Goal: Task Accomplishment & Management: Manage account settings

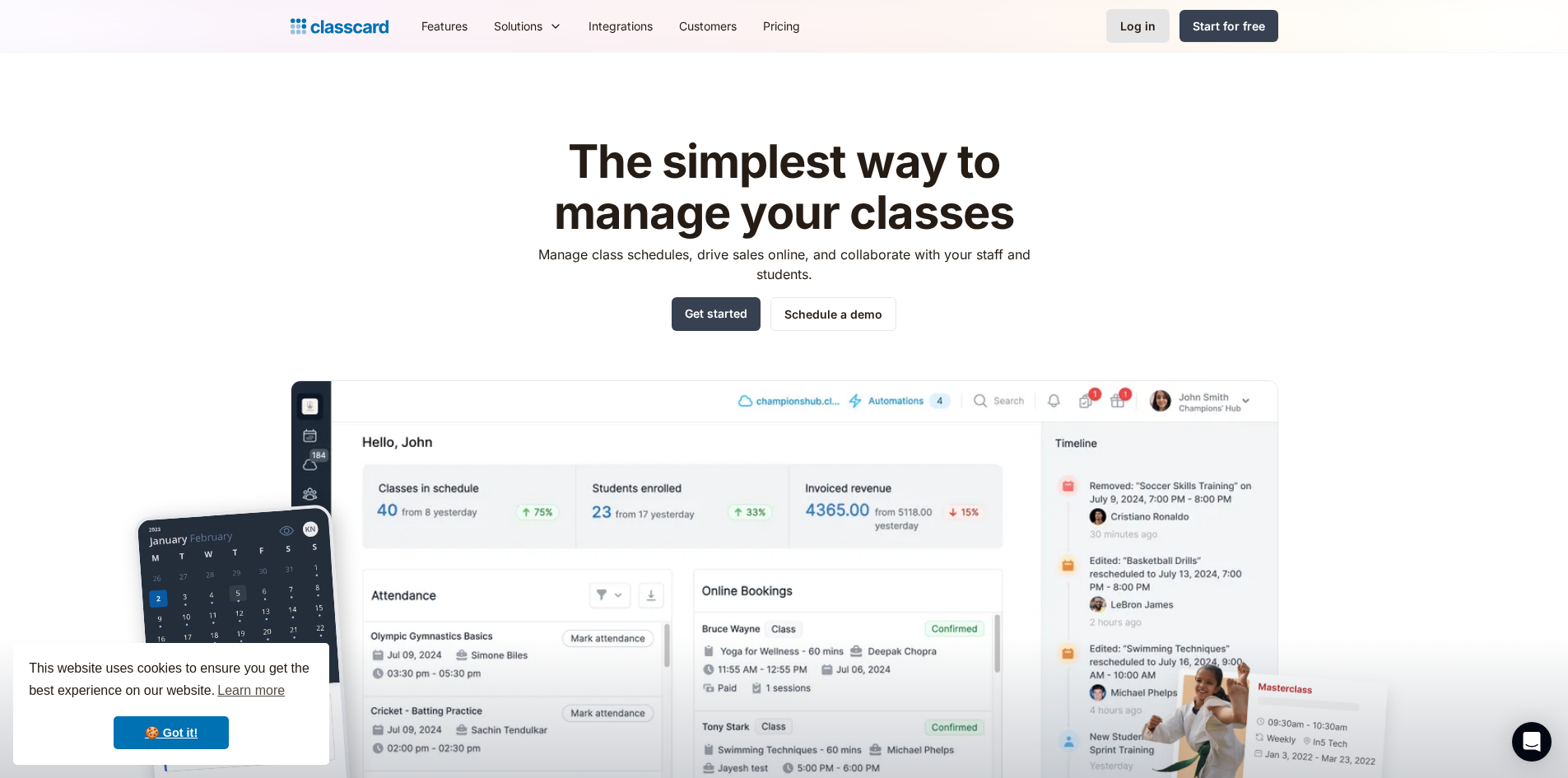
click at [1129, 24] on div "Log in" at bounding box center [1138, 26] width 36 height 17
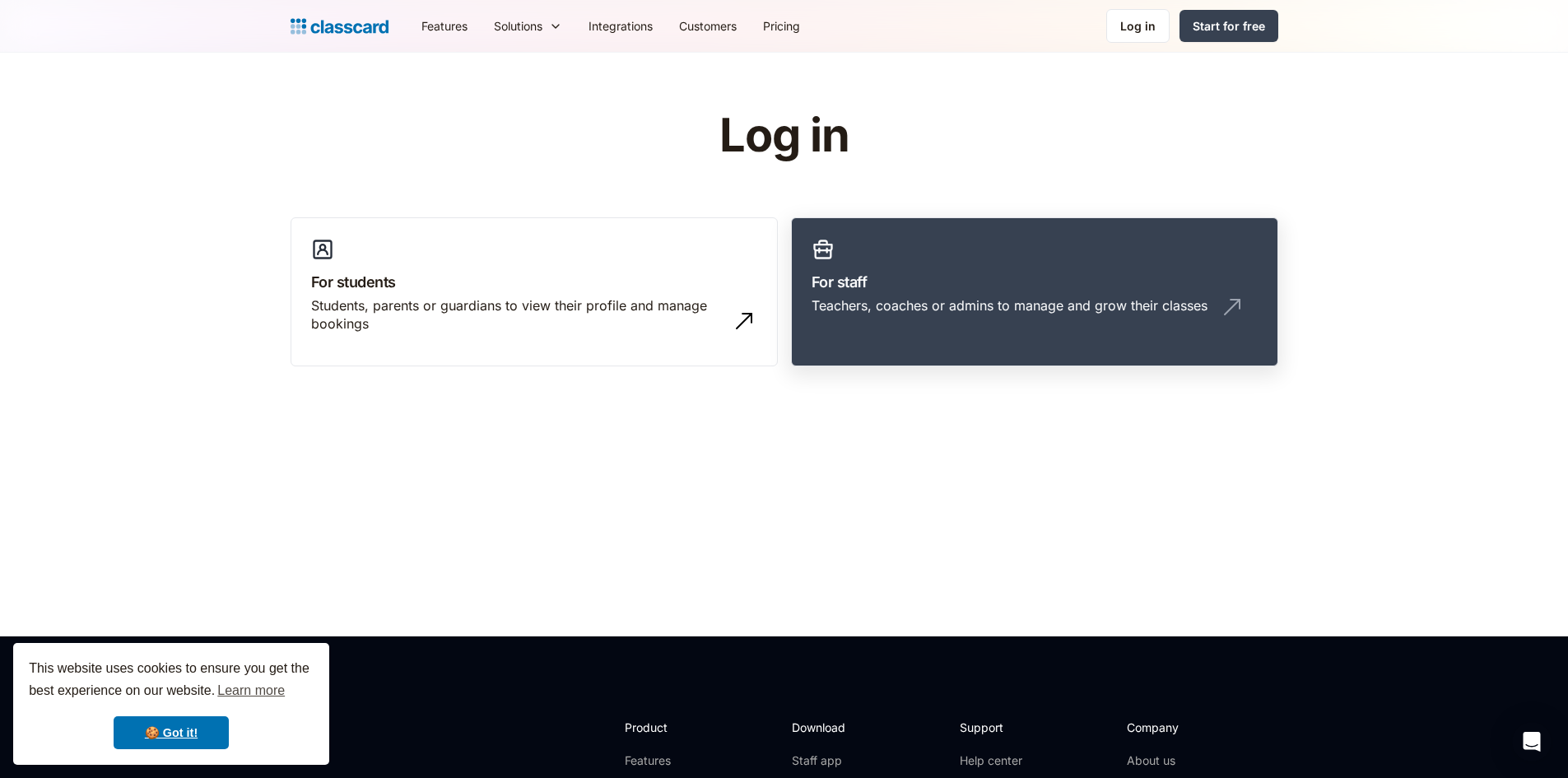
click at [955, 322] on div "Teachers, coaches or admins to manage and grow their classes" at bounding box center [1035, 312] width 446 height 31
